Goal: Task Accomplishment & Management: Complete application form

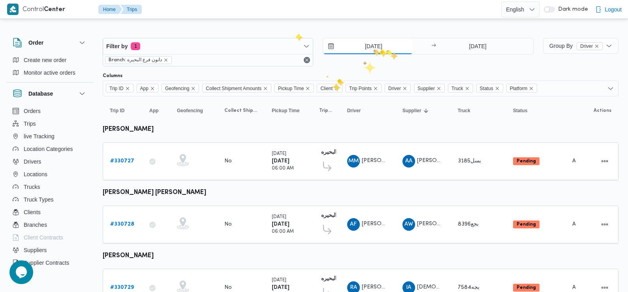
click at [372, 49] on input "[DATE]" at bounding box center [368, 46] width 90 height 16
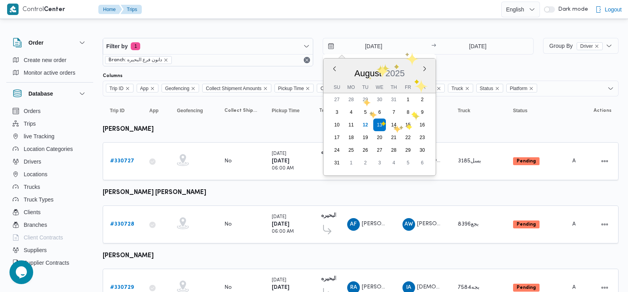
click at [463, 69] on div "Filter by 1 Branch: دانون فرع البحيره 13/8/2025 Previous Month Next month Augus…" at bounding box center [318, 52] width 440 height 38
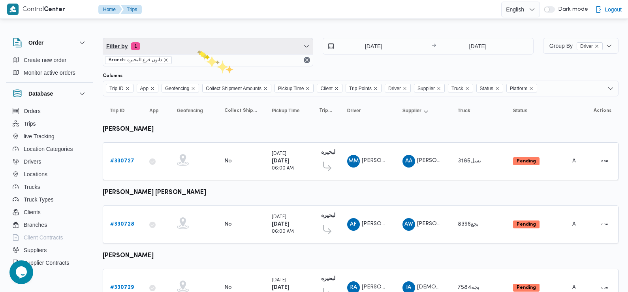
click at [196, 49] on span "Filter by 1" at bounding box center [208, 46] width 210 height 16
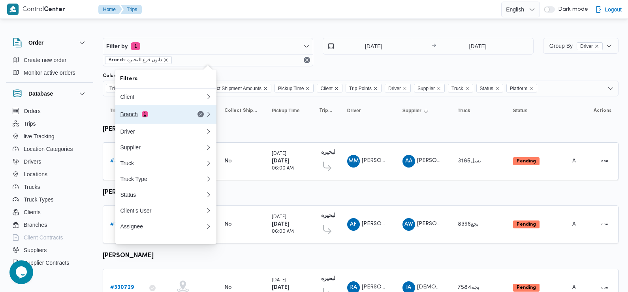
click at [139, 121] on button "Branch 1" at bounding box center [165, 114] width 101 height 19
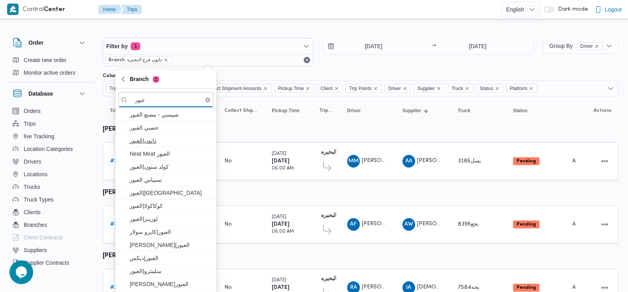
type input "عبور"
click at [156, 142] on span "دانون|العبور" at bounding box center [170, 140] width 82 height 9
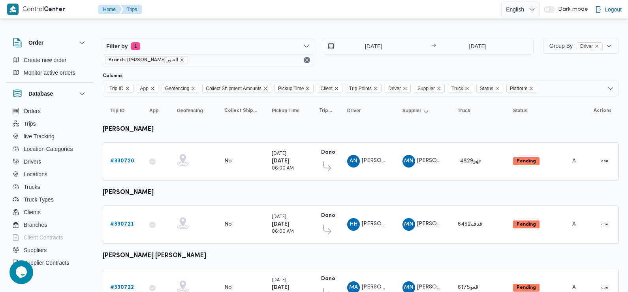
click at [361, 72] on div at bounding box center [361, 69] width 516 height 6
click at [173, 49] on span "Filter by 1" at bounding box center [208, 46] width 210 height 16
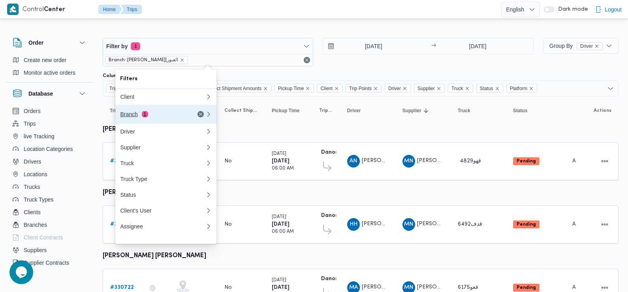
click at [158, 111] on div "Branch 1" at bounding box center [162, 114] width 95 height 19
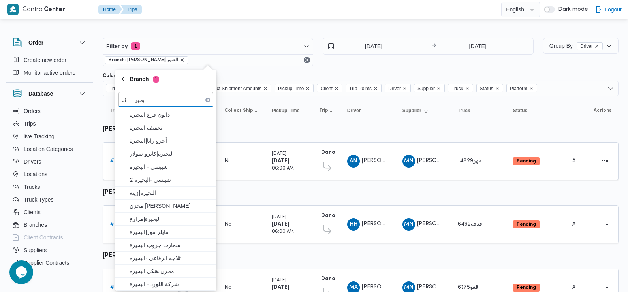
type input "بحير"
click at [172, 116] on span "دانون فرع البحيره" at bounding box center [170, 114] width 82 height 9
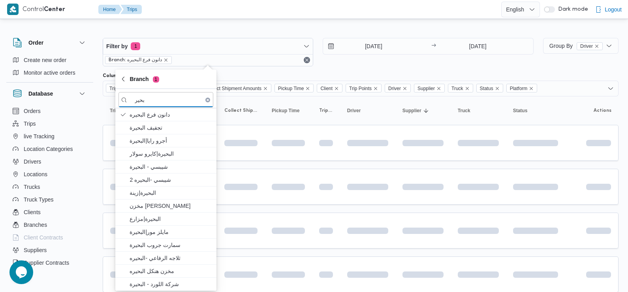
click at [349, 68] on div "Filter by 1 Branch: دانون فرع البحيره 13/8/2025 → 13/8/2025" at bounding box center [318, 52] width 440 height 38
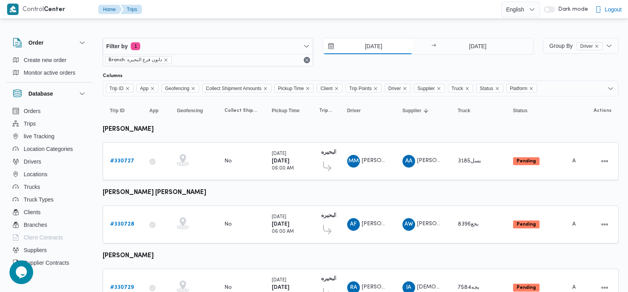
click at [375, 45] on input "[DATE]" at bounding box center [368, 46] width 90 height 16
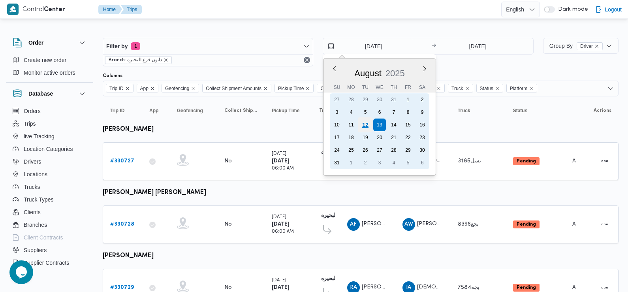
click at [364, 128] on div "12" at bounding box center [365, 124] width 15 height 15
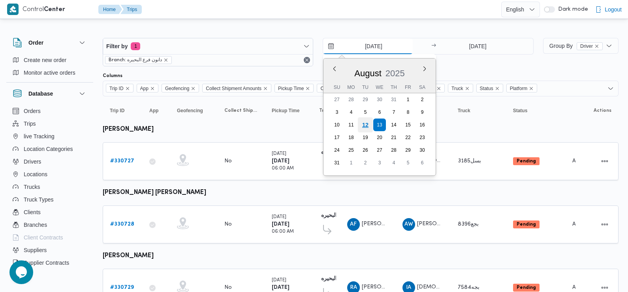
type input "[DATE]"
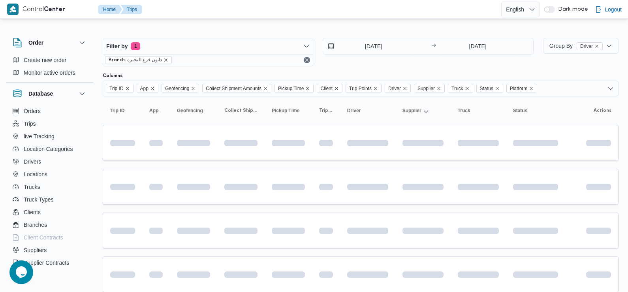
click at [485, 38] on div "12/8/2025 → 13/8/2025" at bounding box center [428, 46] width 210 height 17
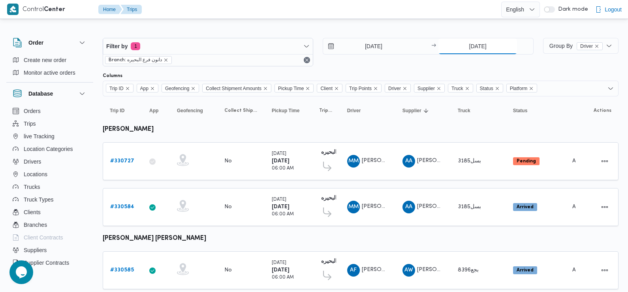
click at [474, 48] on input "[DATE]" at bounding box center [477, 46] width 79 height 16
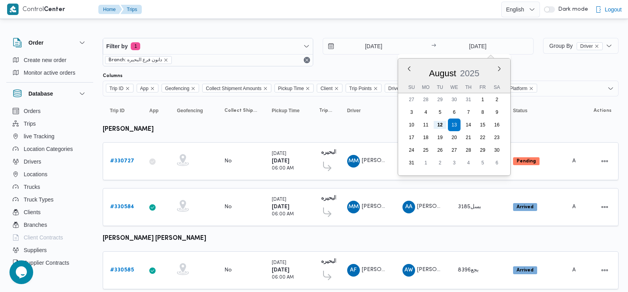
click at [360, 64] on div "12/8/2025 → 13/8/2025 Previous Month Next month August 2025 August 2025 Su Mo T…" at bounding box center [428, 52] width 210 height 28
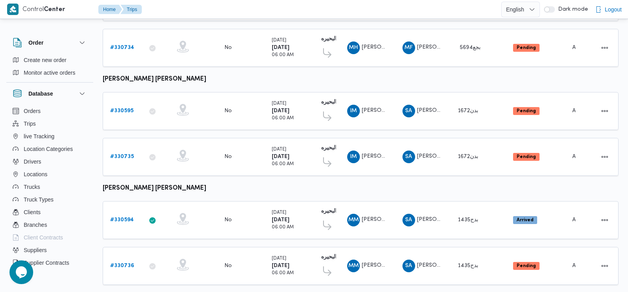
scroll to position [926, 0]
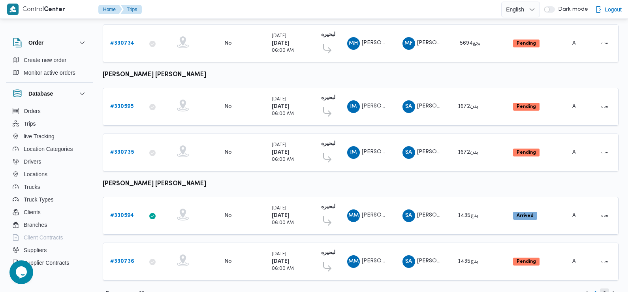
click at [602, 288] on span "2" at bounding box center [604, 292] width 9 height 9
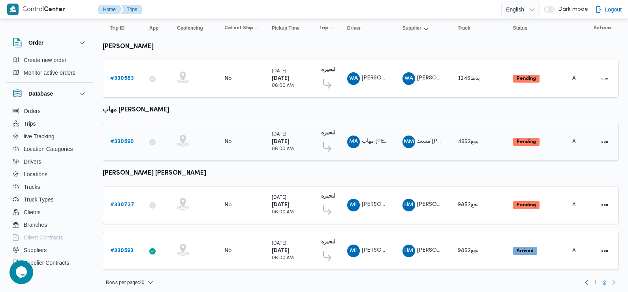
scroll to position [84, 0]
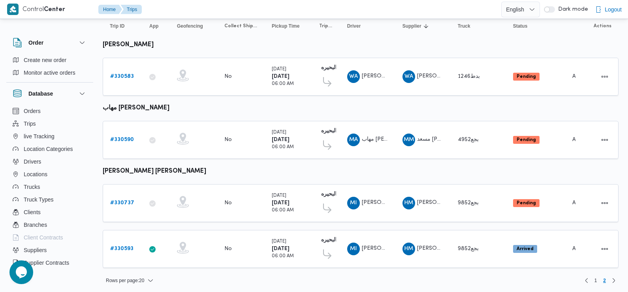
click at [370, 107] on table "Trip ID Click to sort in ascending order App Click to sort in ascending order G…" at bounding box center [361, 144] width 516 height 264
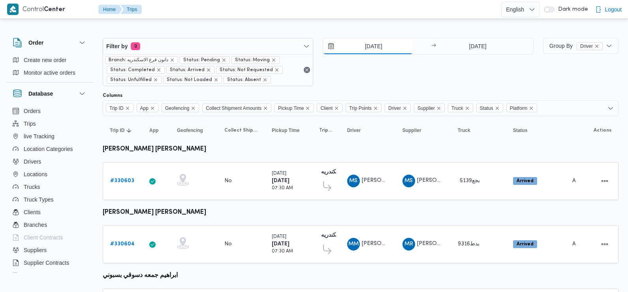
click at [351, 46] on input "[DATE]" at bounding box center [368, 46] width 90 height 16
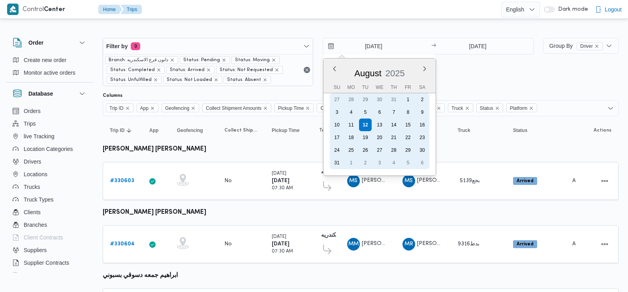
click at [386, 129] on div "10 11 12 13 14 15 16" at bounding box center [379, 124] width 99 height 13
click at [380, 126] on div "13" at bounding box center [379, 124] width 15 height 15
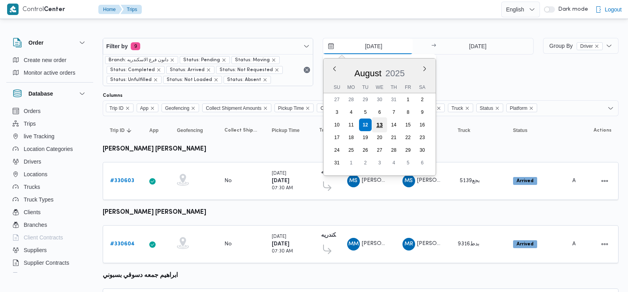
type input "[DATE]"
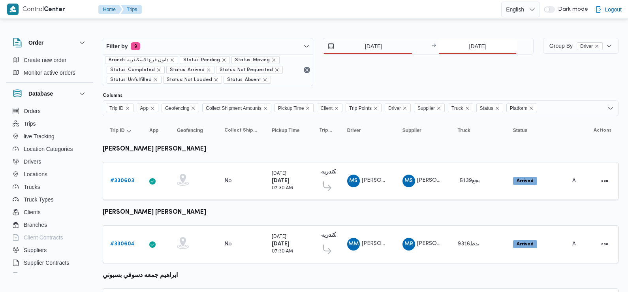
click at [473, 44] on input "[DATE]" at bounding box center [477, 46] width 79 height 16
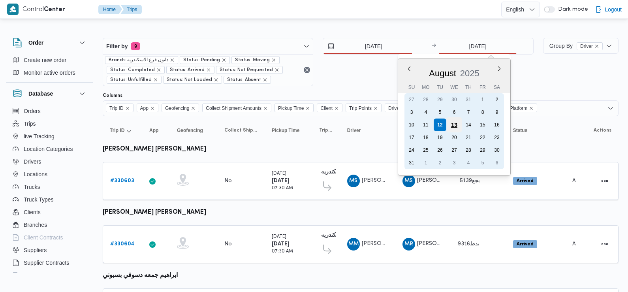
click at [455, 124] on div "13" at bounding box center [454, 124] width 15 height 15
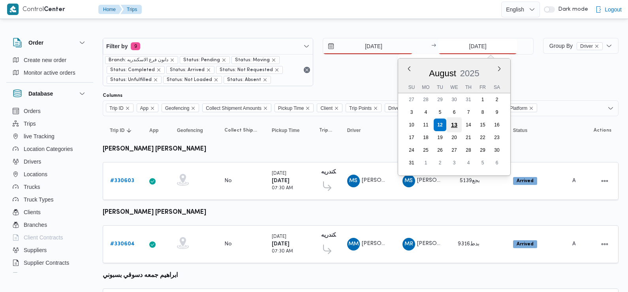
type input "[DATE]"
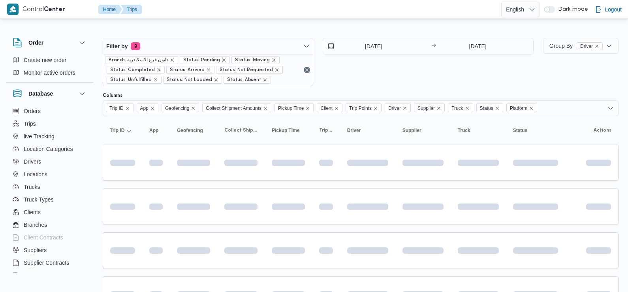
click at [396, 68] on div "13/8/2025 → 13/8/2025" at bounding box center [428, 62] width 210 height 48
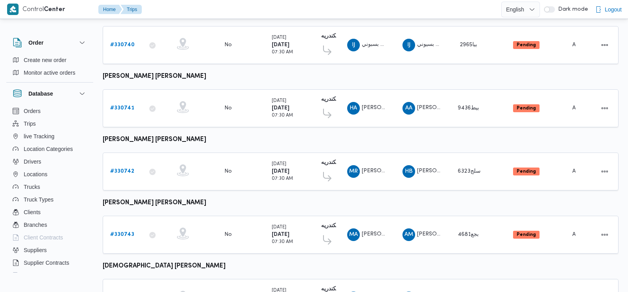
scroll to position [274, 0]
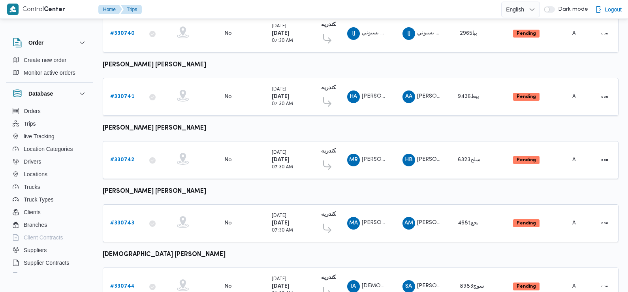
click at [246, 181] on table "Trip ID Click to sort in ascending order App Click to sort in ascending order G…" at bounding box center [361, 267] width 516 height 850
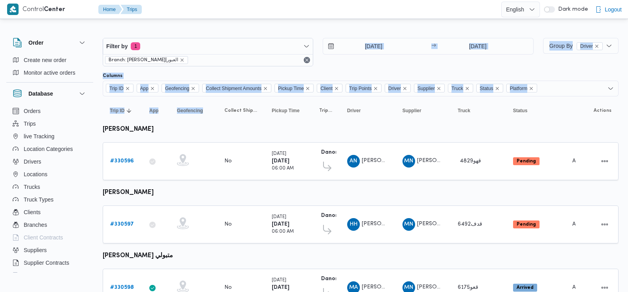
drag, startPoint x: 0, startPoint y: 0, endPoint x: 379, endPoint y: 45, distance: 381.3
click at [380, 58] on div "12/8/2025 → 12/8/2025" at bounding box center [428, 52] width 210 height 28
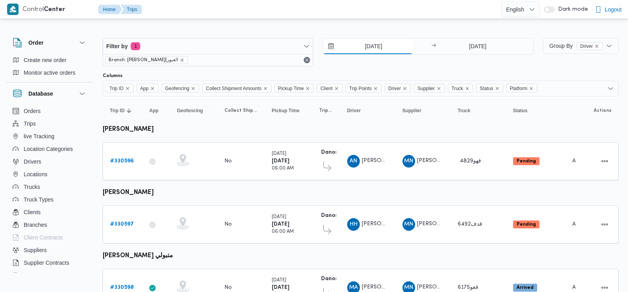
click at [378, 49] on input "[DATE]" at bounding box center [368, 46] width 90 height 16
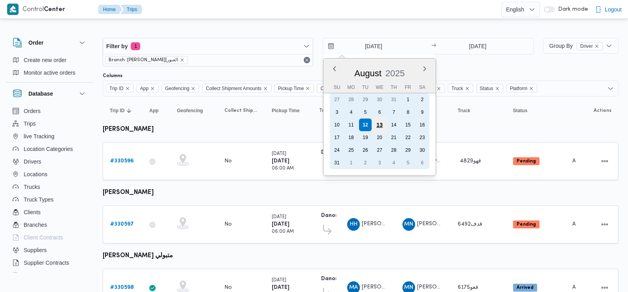
click at [379, 124] on div "13" at bounding box center [379, 124] width 15 height 15
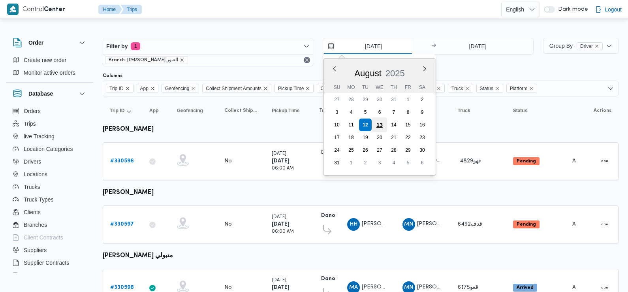
type input "[DATE]"
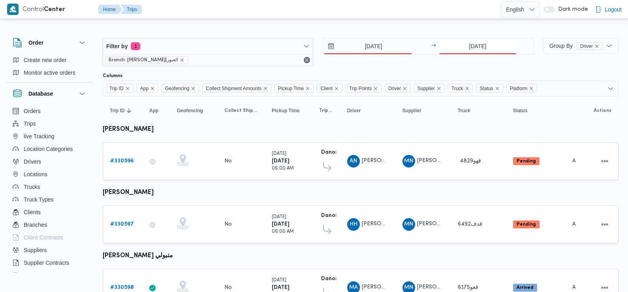
click at [487, 43] on input "[DATE]" at bounding box center [477, 46] width 79 height 16
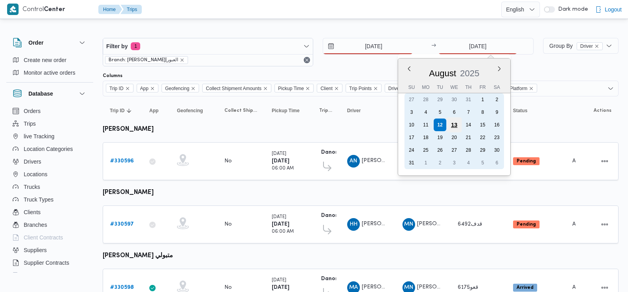
click at [451, 125] on div "13" at bounding box center [454, 124] width 15 height 15
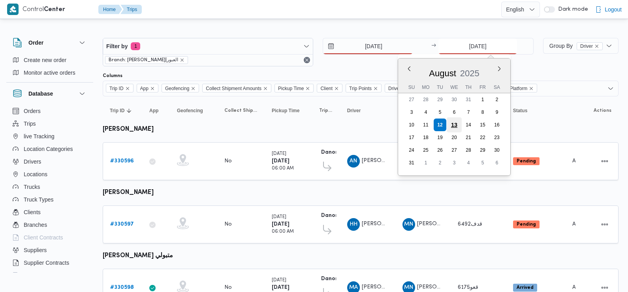
type input "[DATE]"
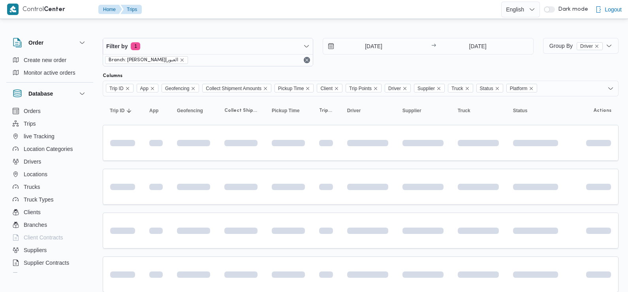
click at [425, 62] on div "13/8/2025 → 13/8/2025" at bounding box center [428, 52] width 210 height 28
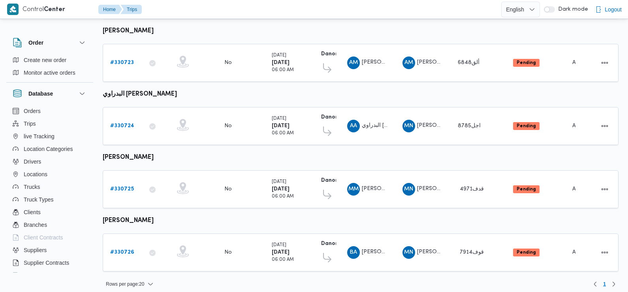
scroll to position [289, 0]
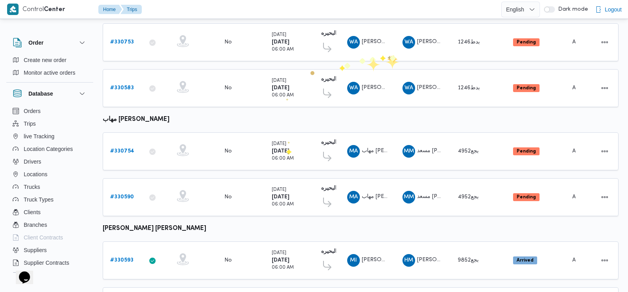
scroll to position [174, 0]
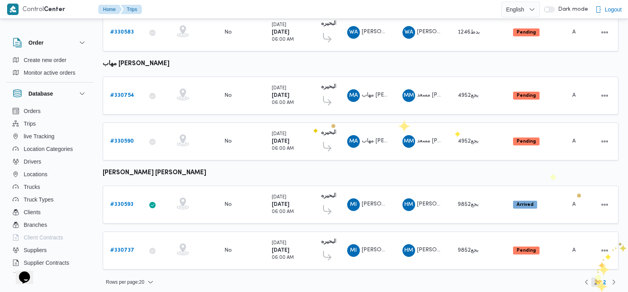
click at [595, 280] on span "1" at bounding box center [595, 281] width 3 height 9
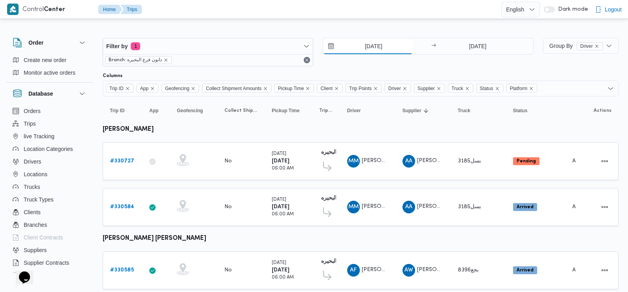
click at [379, 47] on input "12/8/2025" at bounding box center [368, 46] width 90 height 16
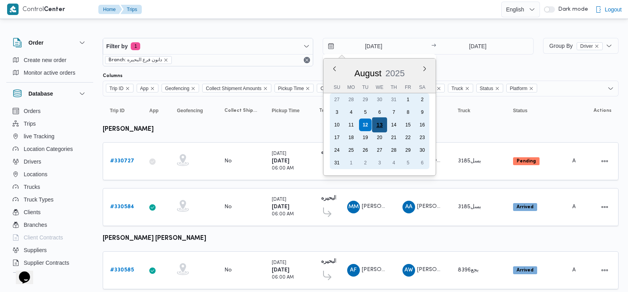
click at [377, 125] on div "13" at bounding box center [379, 124] width 15 height 15
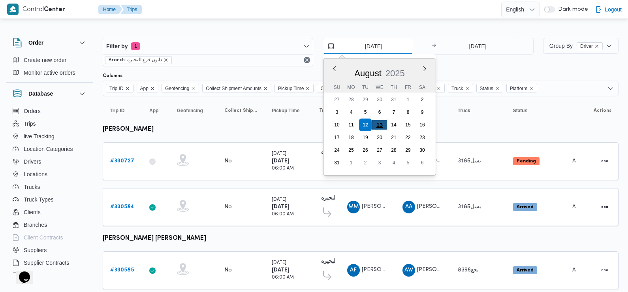
type input "13/8/2025"
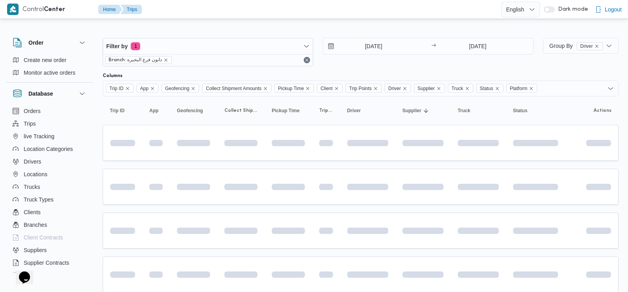
click at [458, 73] on div "Columns" at bounding box center [361, 76] width 516 height 6
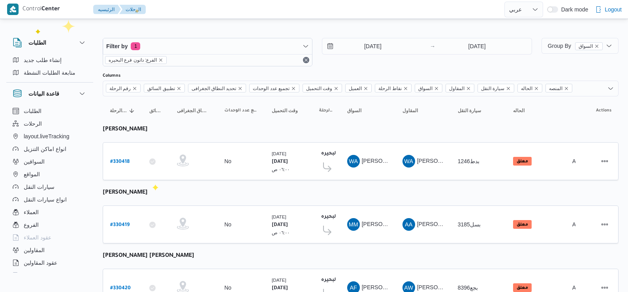
select select "ar"
click at [37, 174] on span "المواقع" at bounding box center [32, 173] width 16 height 9
select select "ar"
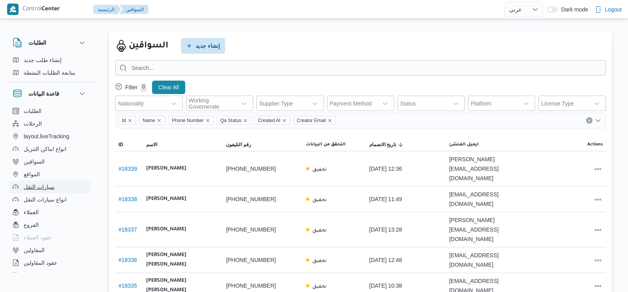
click at [46, 191] on span "سيارات النقل" at bounding box center [39, 186] width 31 height 9
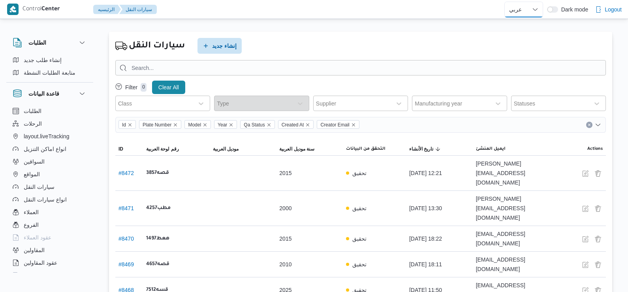
click at [525, 7] on select "English عربي" at bounding box center [523, 10] width 39 height 16
select select "en"
click at [504, 2] on select "English عربي" at bounding box center [523, 10] width 39 height 16
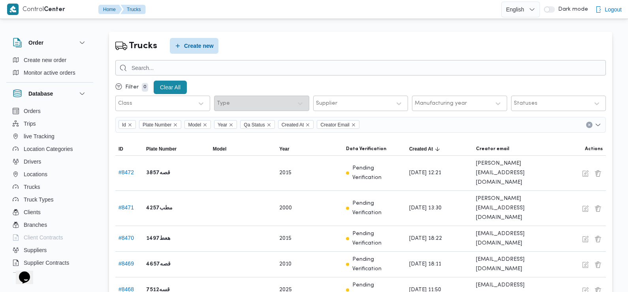
click at [219, 70] on input "search" at bounding box center [360, 67] width 490 height 15
type input "4862"
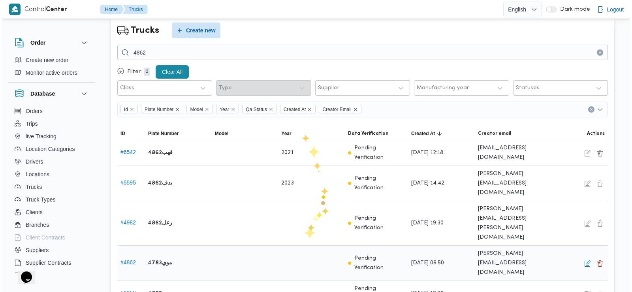
scroll to position [25, 0]
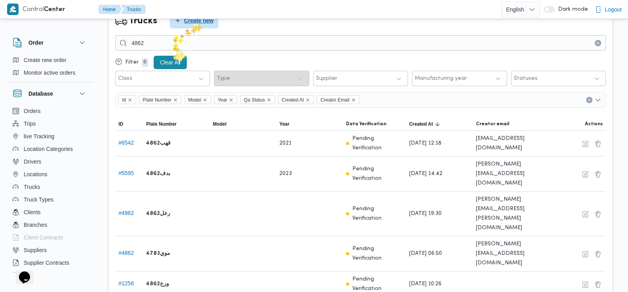
click at [194, 23] on span "Create new" at bounding box center [199, 20] width 30 height 9
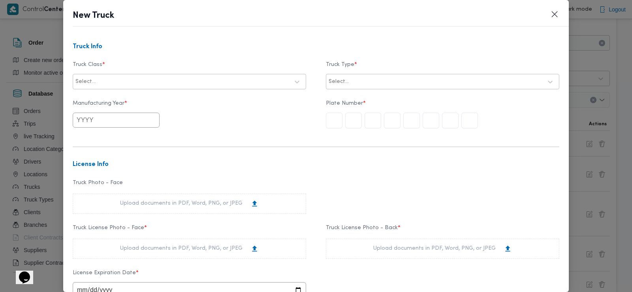
click at [174, 78] on div at bounding box center [193, 82] width 192 height 8
click at [118, 137] on div "jumbo_7000" at bounding box center [189, 144] width 233 height 14
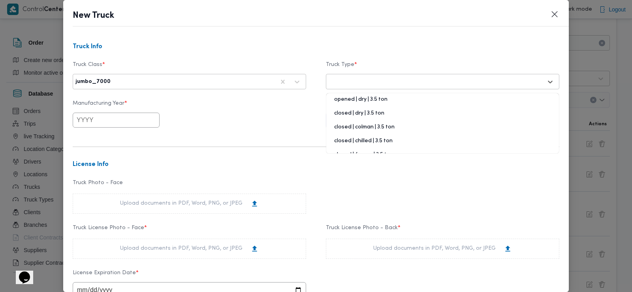
click at [330, 81] on div "Select..." at bounding box center [435, 81] width 215 height 11
click at [361, 101] on div "opened | dry | 3.5 ton" at bounding box center [442, 103] width 233 height 14
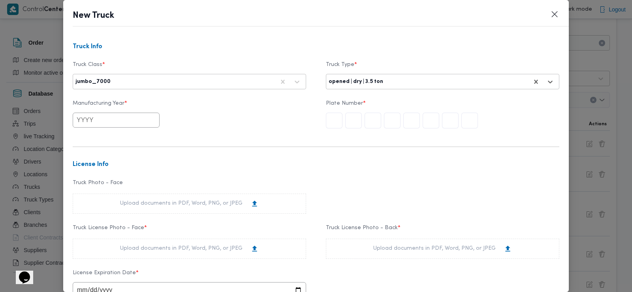
click at [135, 124] on input "text" at bounding box center [116, 120] width 87 height 15
click at [138, 164] on div "2025" at bounding box center [135, 166] width 22 height 6
type input "2025"
click at [340, 119] on div at bounding box center [442, 121] width 233 height 16
click at [334, 123] on input "text" at bounding box center [334, 121] width 17 height 16
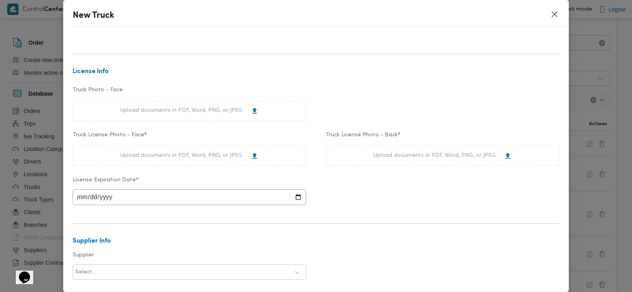
scroll to position [108, 0]
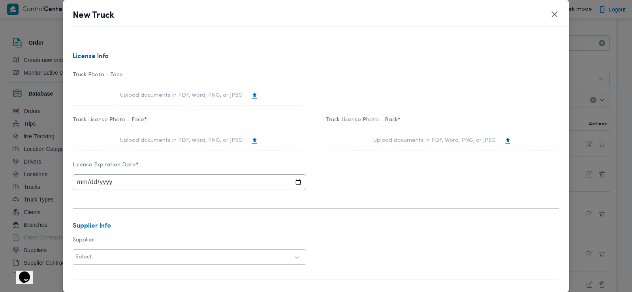
click at [181, 139] on div "Upload documents in PDF, Word, PNG, or JPEG" at bounding box center [189, 141] width 139 height 8
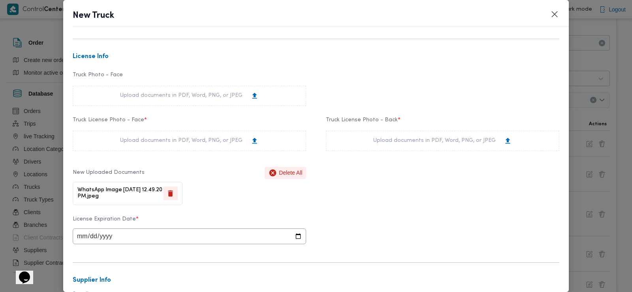
click at [349, 143] on div "Upload documents in PDF, Word, PNG, or JPEG" at bounding box center [442, 141] width 233 height 20
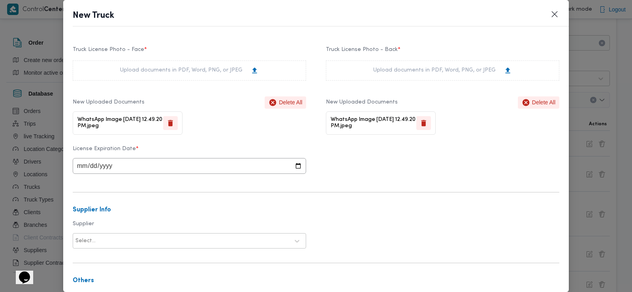
scroll to position [179, 0]
click at [162, 167] on input "date" at bounding box center [189, 165] width 233 height 16
type input "2028-03-12"
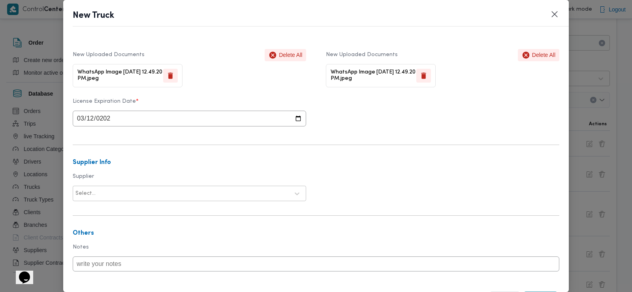
scroll to position [240, 0]
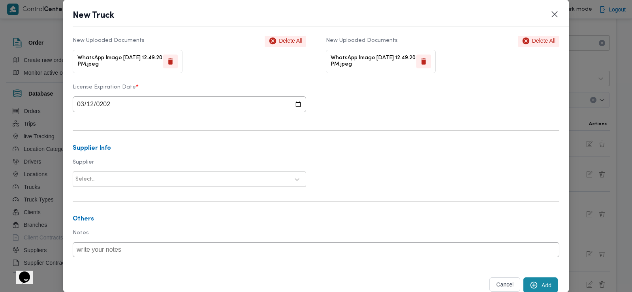
click at [118, 173] on div "Select..." at bounding box center [189, 179] width 229 height 14
type input "عبدالواحد"
click at [114, 226] on div "عبدالواحد محمد احمد مسعد" at bounding box center [189, 228] width 233 height 14
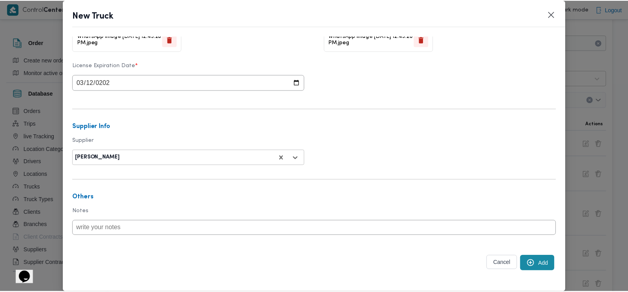
scroll to position [267, 0]
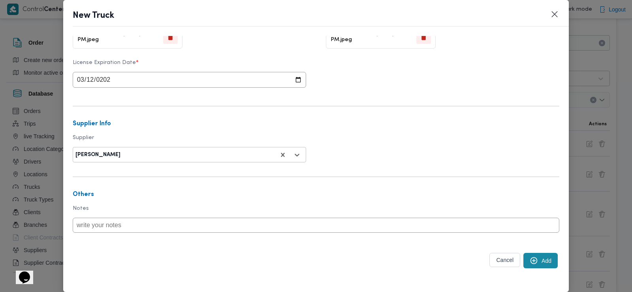
click at [544, 255] on button "Add" at bounding box center [540, 260] width 34 height 15
